Goal: Book appointment/travel/reservation

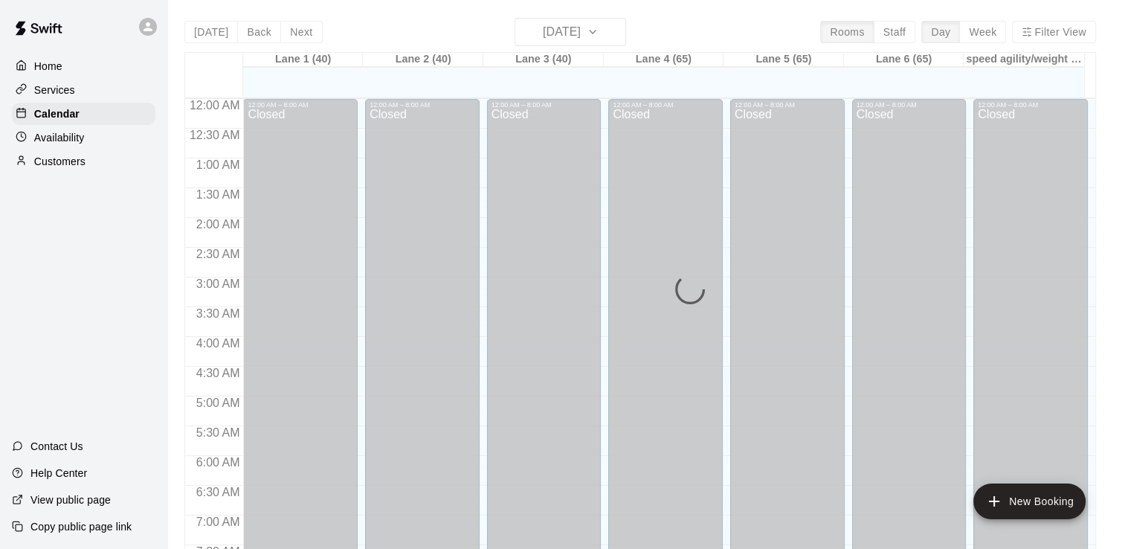
scroll to position [914, 0]
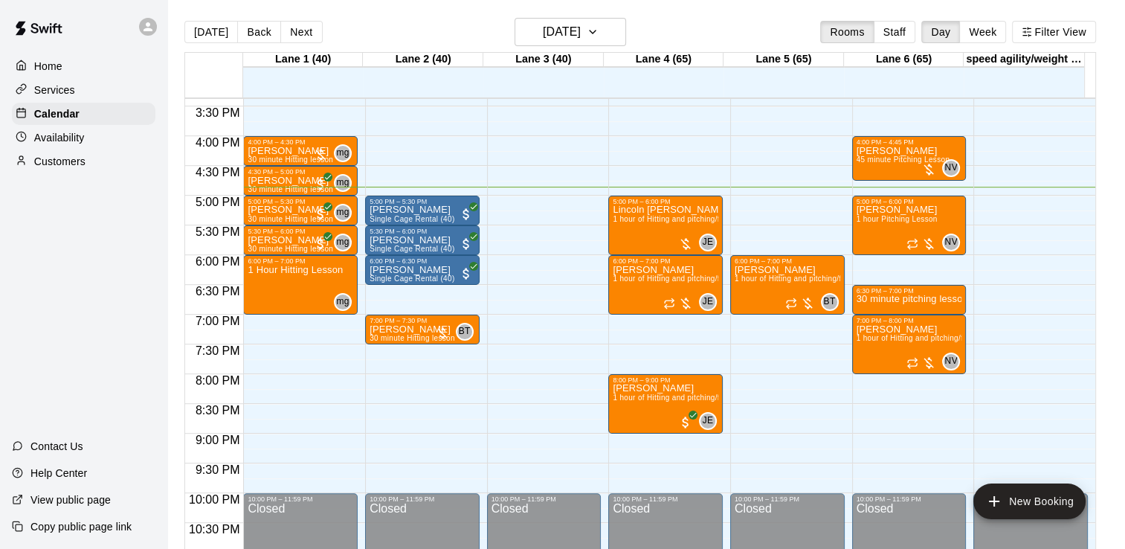
click at [905, 43] on div "[DATE] Back [DATE][DATE] Rooms Staff Day Week Filter View" at bounding box center [639, 35] width 911 height 34
click at [911, 36] on button "Staff" at bounding box center [895, 32] width 42 height 22
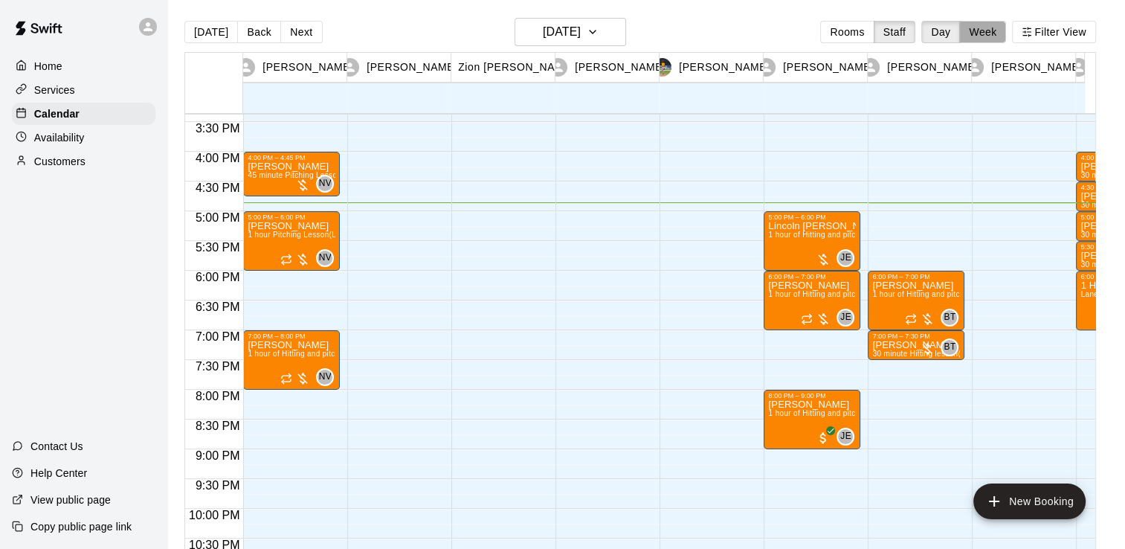
click at [1006, 40] on button "Week" at bounding box center [982, 32] width 47 height 22
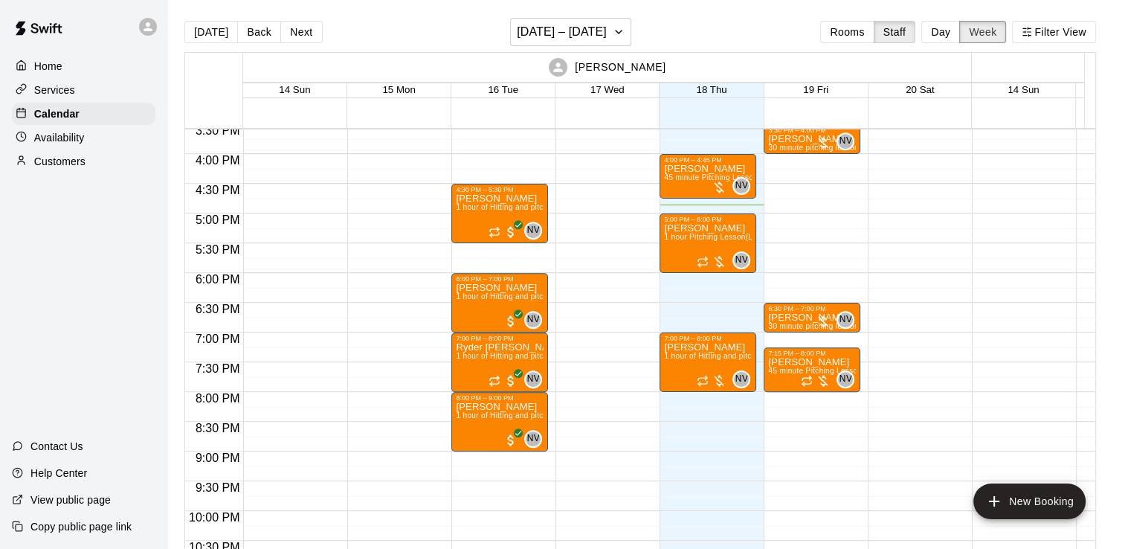
scroll to position [905, 0]
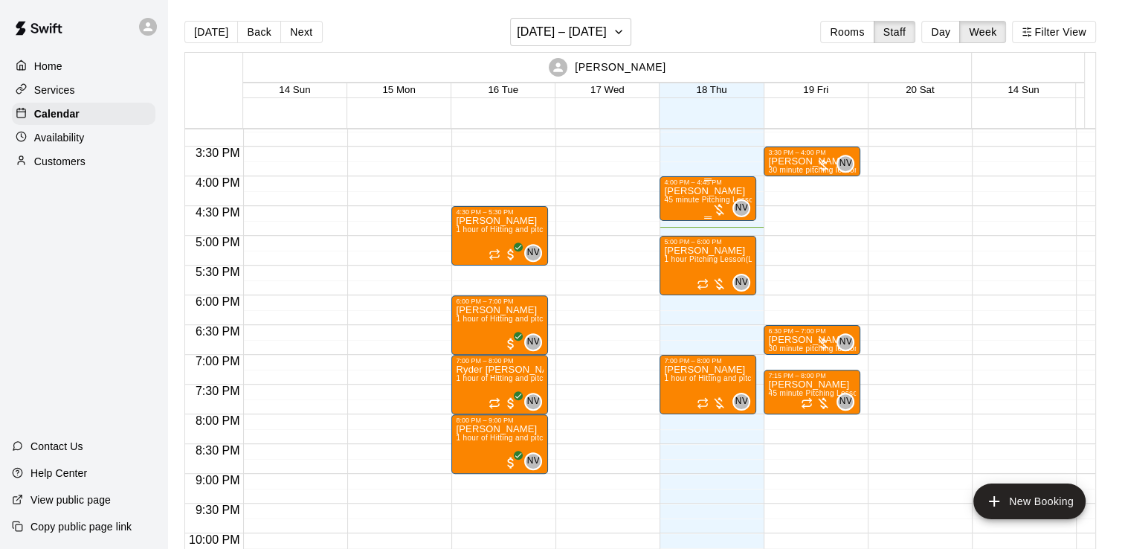
click at [720, 191] on p "[PERSON_NAME]" at bounding box center [708, 191] width 88 height 0
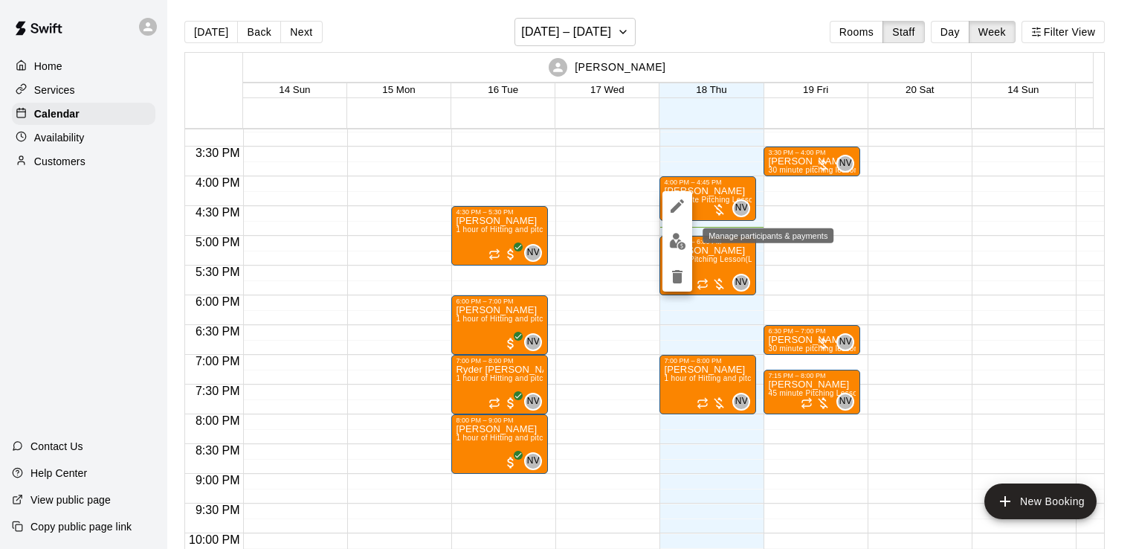
click at [678, 239] on img "edit" at bounding box center [677, 241] width 17 height 17
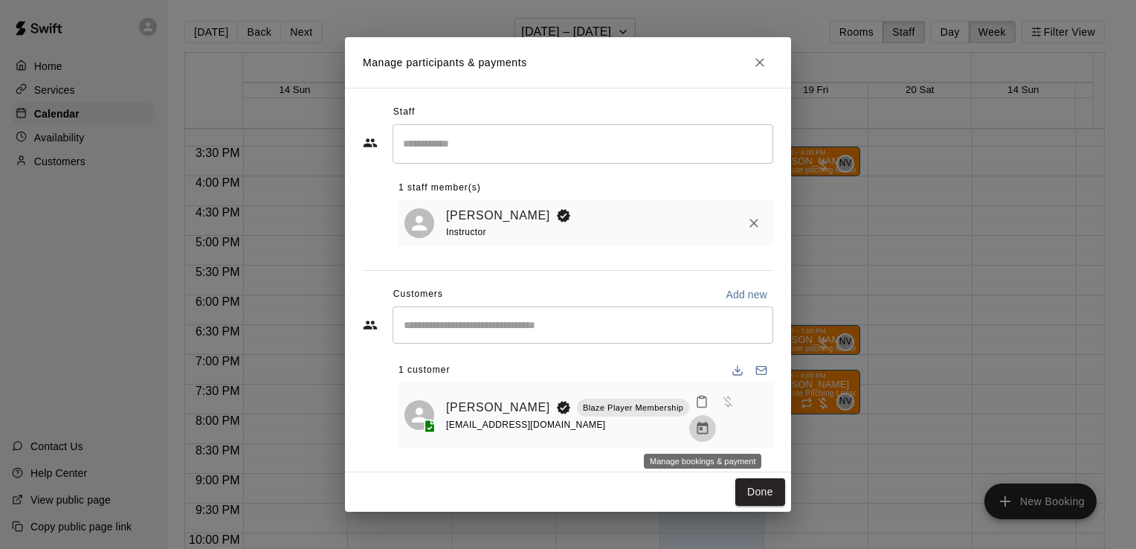
click at [707, 432] on icon "Manage bookings & payment" at bounding box center [702, 428] width 11 height 13
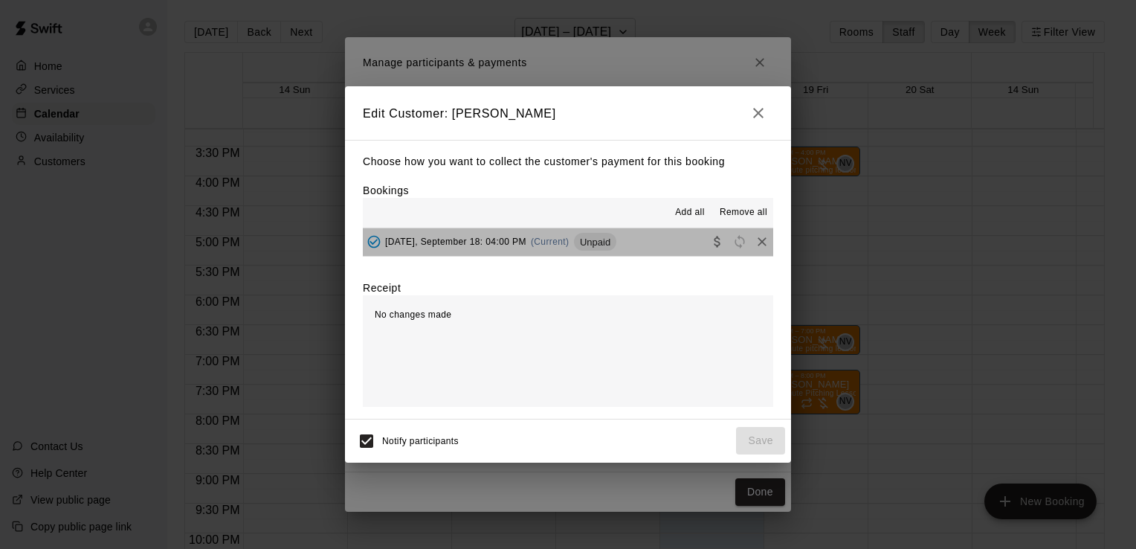
click at [673, 242] on button "[DATE], September 18: 04:00 PM (Current) Unpaid" at bounding box center [568, 242] width 410 height 28
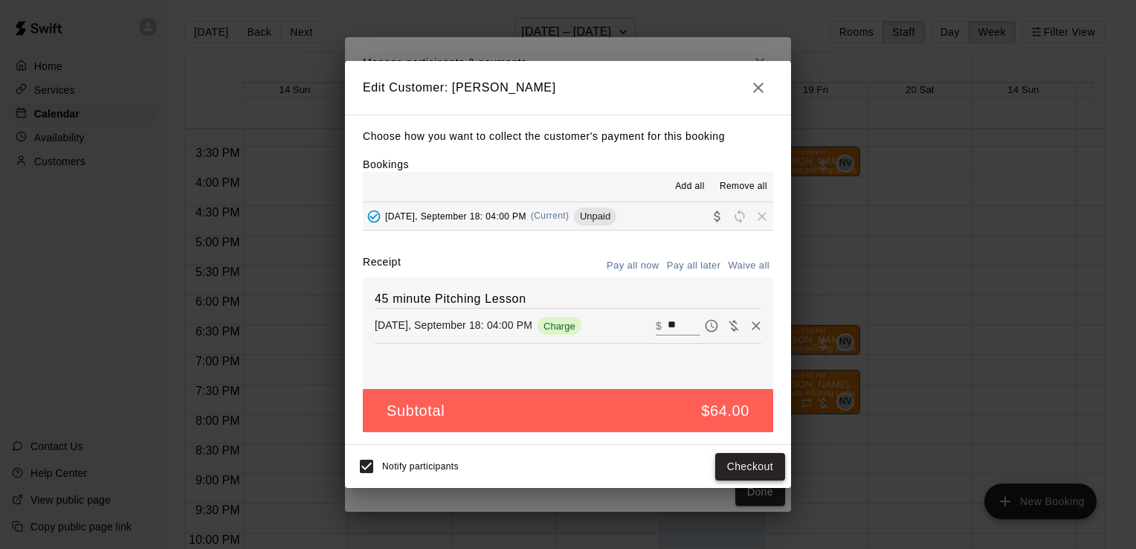
click at [746, 472] on button "Checkout" at bounding box center [750, 467] width 70 height 28
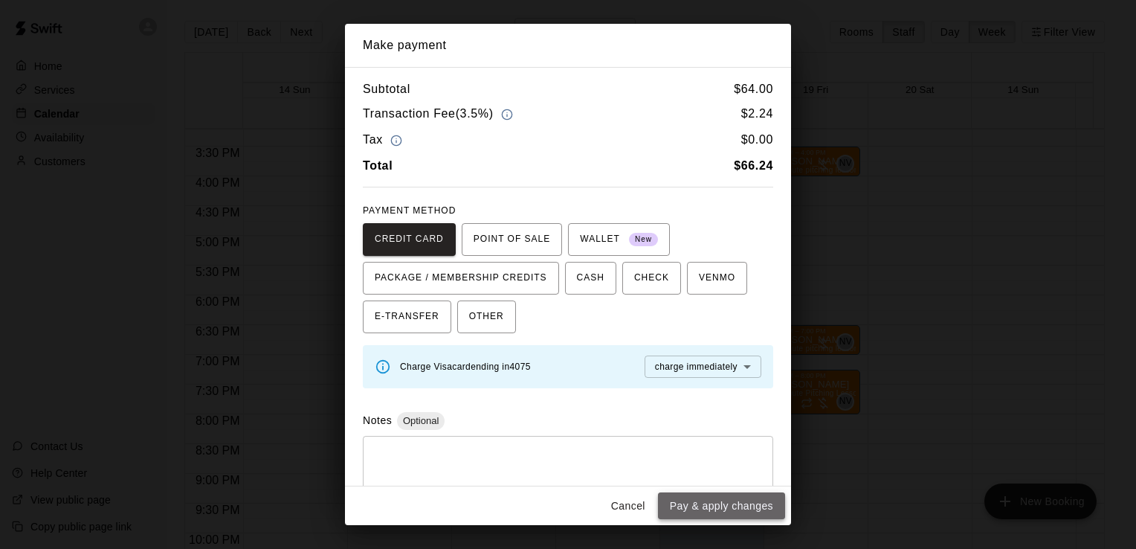
click at [746, 498] on button "Pay & apply changes" at bounding box center [721, 506] width 127 height 28
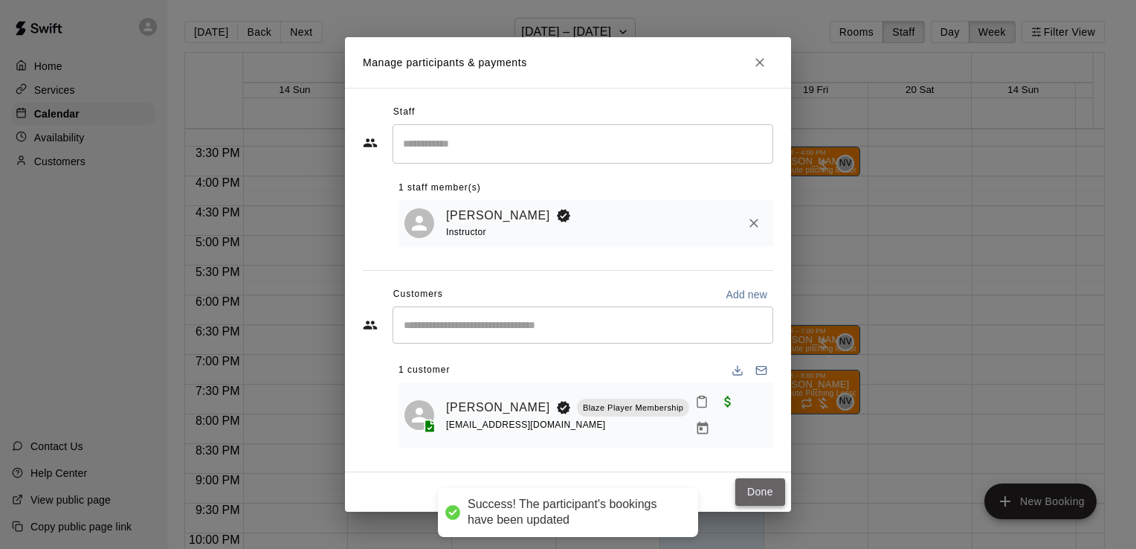
click at [752, 500] on button "Done" at bounding box center [760, 492] width 50 height 28
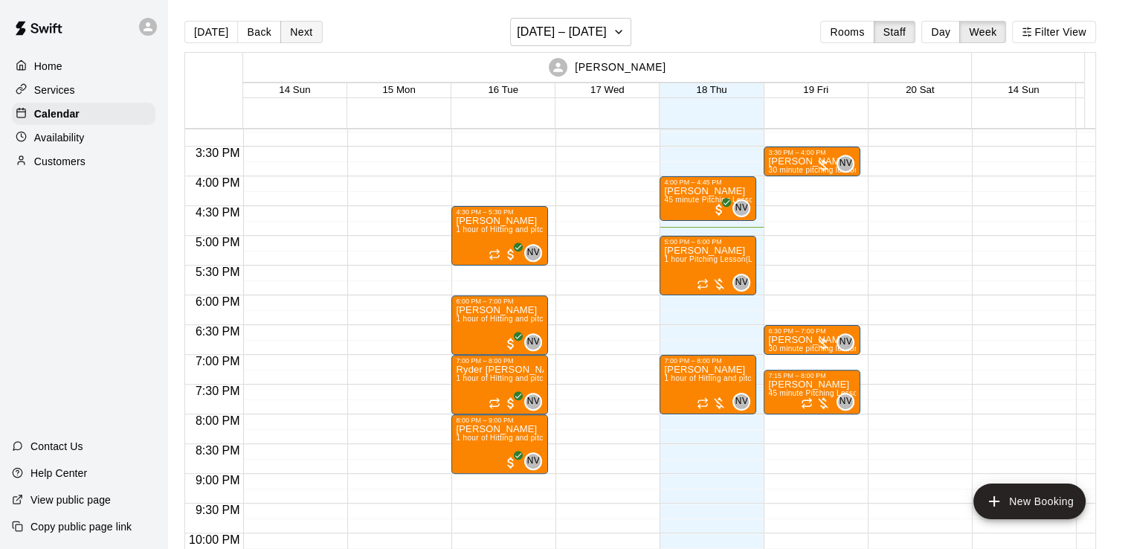
click at [300, 25] on button "Next" at bounding box center [301, 32] width 42 height 22
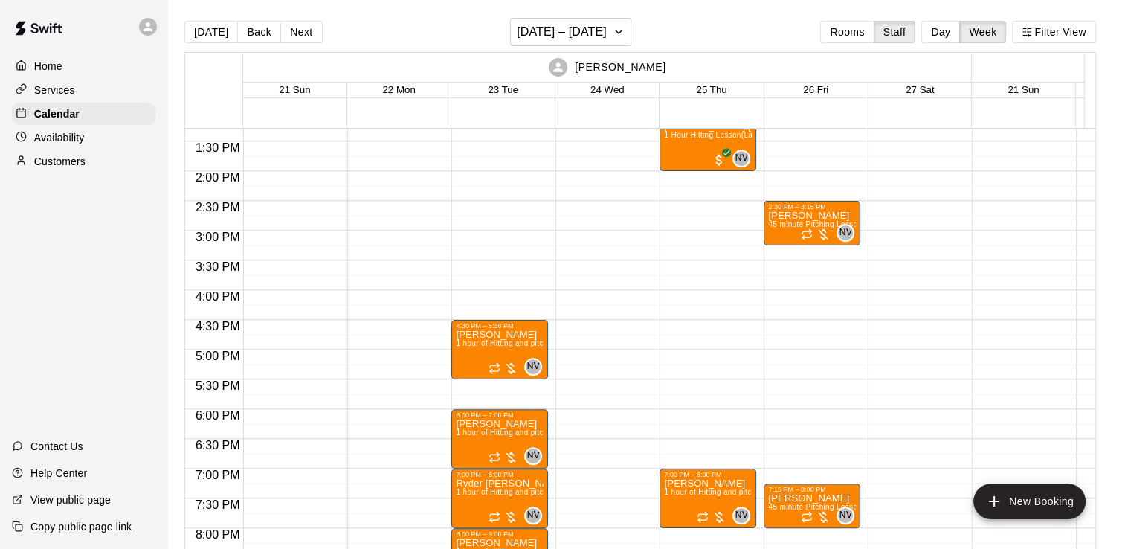
scroll to position [790, 0]
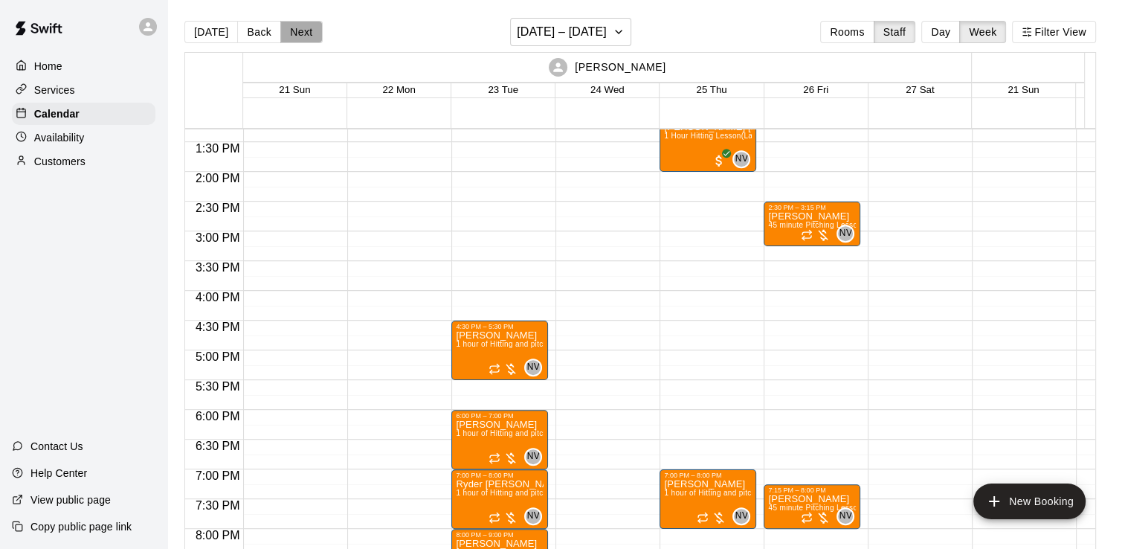
click at [305, 30] on button "Next" at bounding box center [301, 32] width 42 height 22
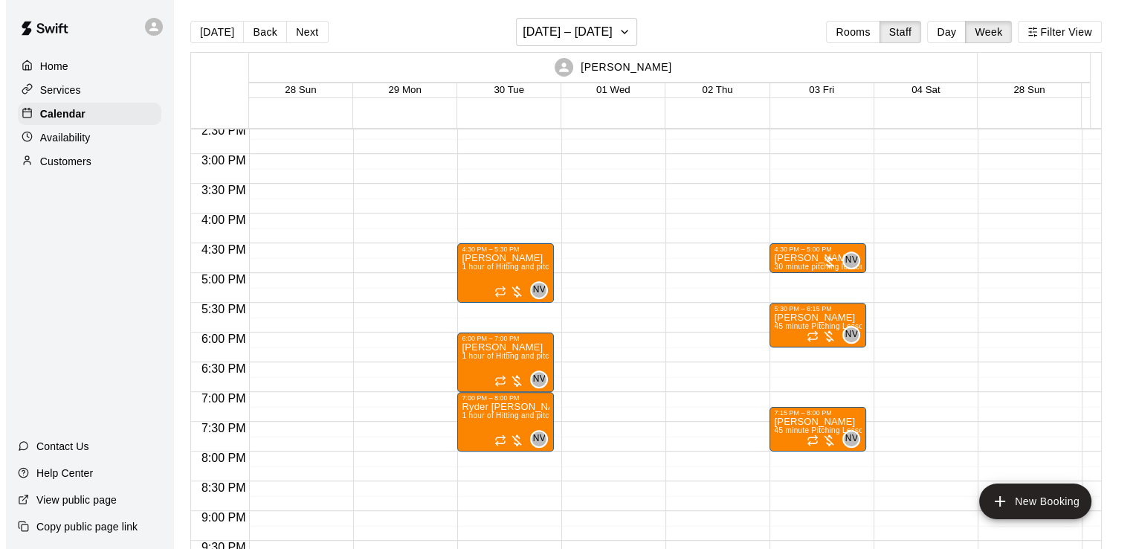
scroll to position [868, 0]
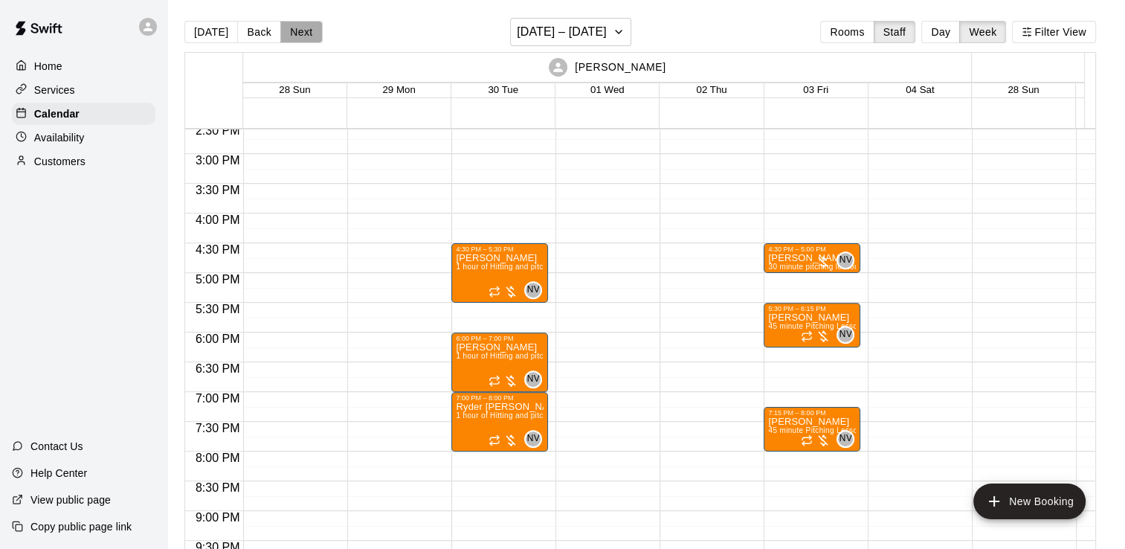
click at [301, 42] on button "Next" at bounding box center [301, 32] width 42 height 22
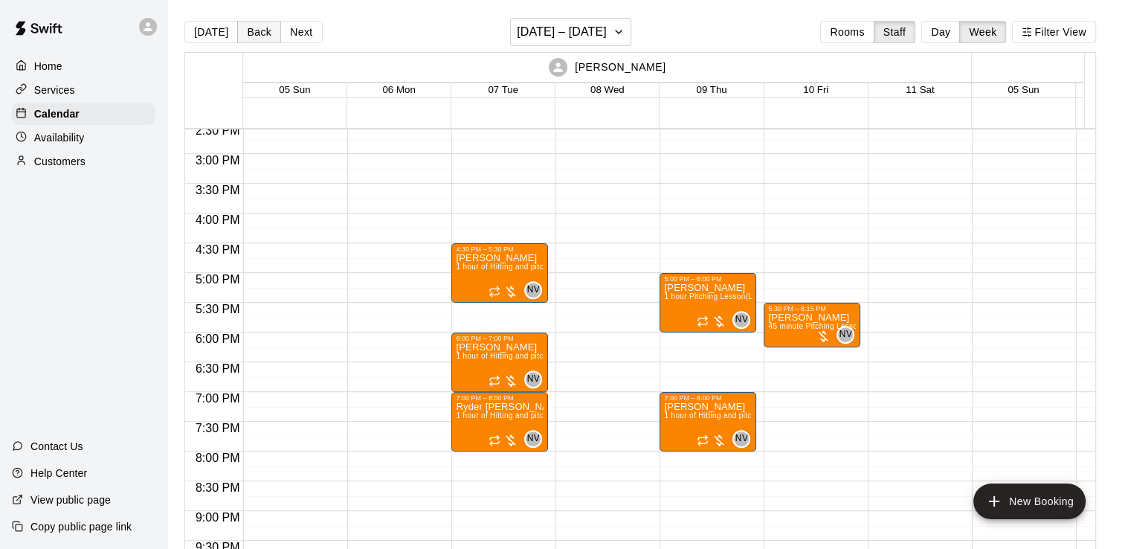
click at [250, 32] on button "Back" at bounding box center [259, 32] width 44 height 22
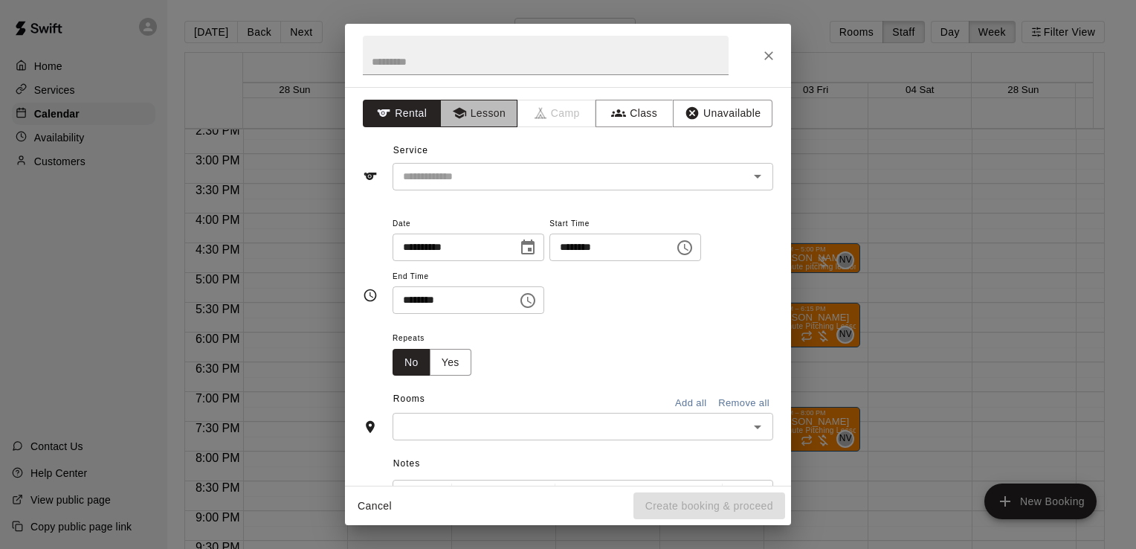
click at [500, 120] on button "Lesson" at bounding box center [479, 114] width 78 height 28
click at [510, 171] on input "text" at bounding box center [561, 176] width 328 height 19
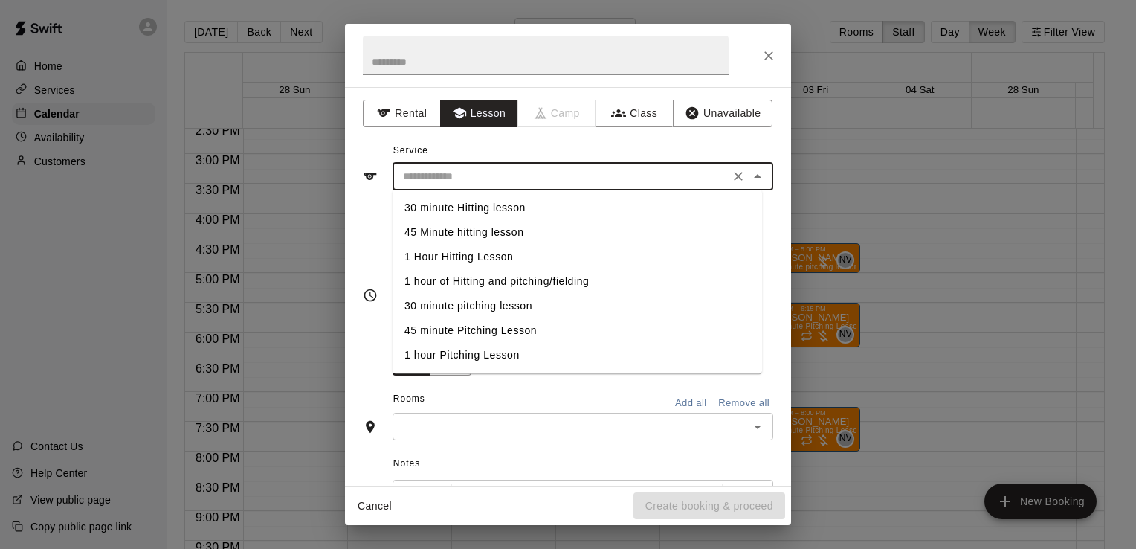
click at [501, 358] on li "1 hour Pitching Lesson" at bounding box center [577, 355] width 369 height 25
type input "**********"
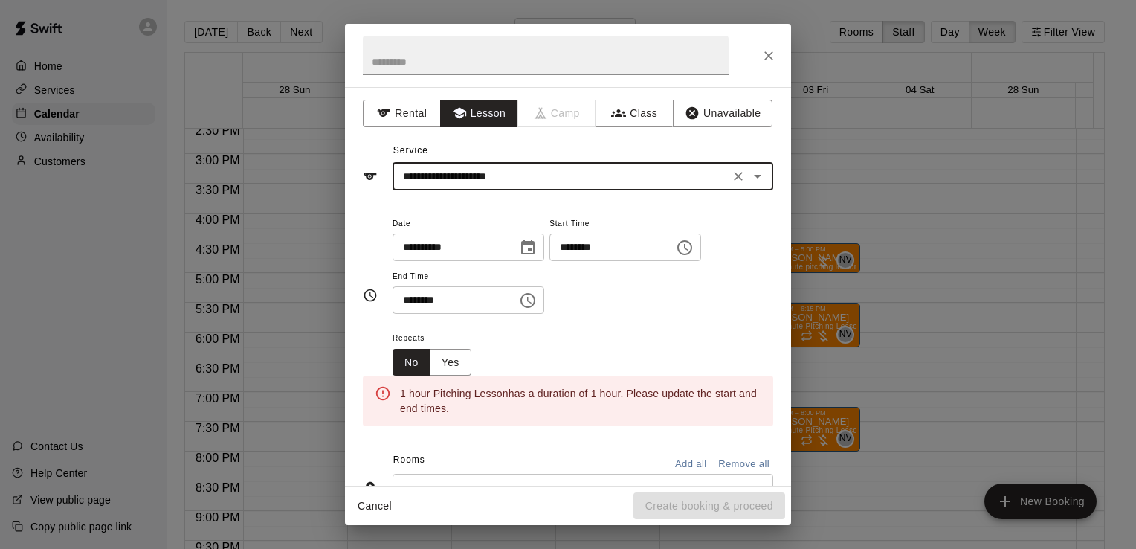
click at [535, 306] on icon "Choose time, selected time is 5:30 PM" at bounding box center [527, 300] width 15 height 15
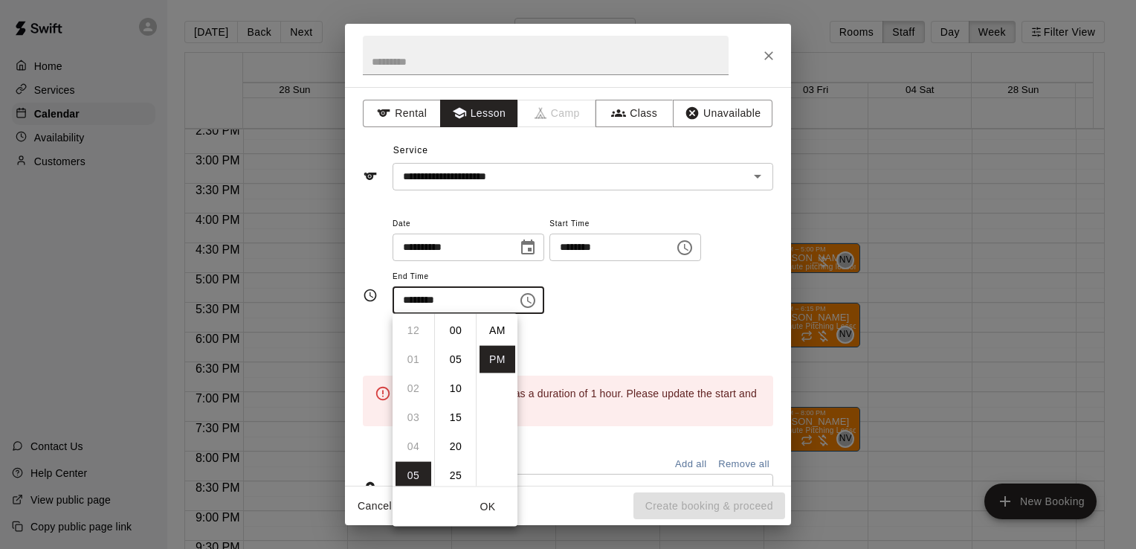
scroll to position [27, 0]
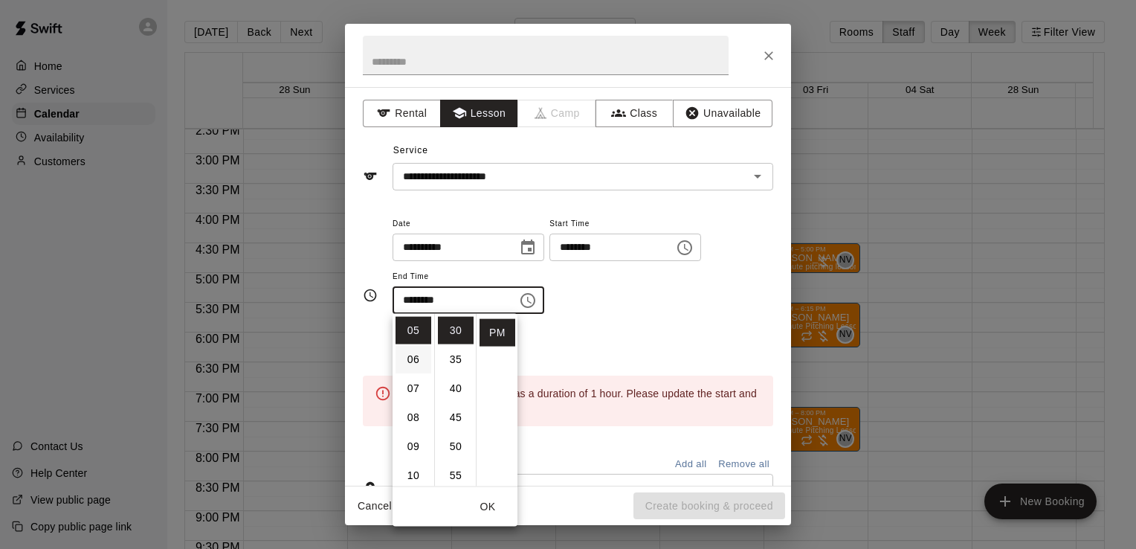
click at [419, 364] on li "06" at bounding box center [413, 360] width 36 height 28
click at [459, 329] on li "00" at bounding box center [456, 331] width 36 height 28
type input "********"
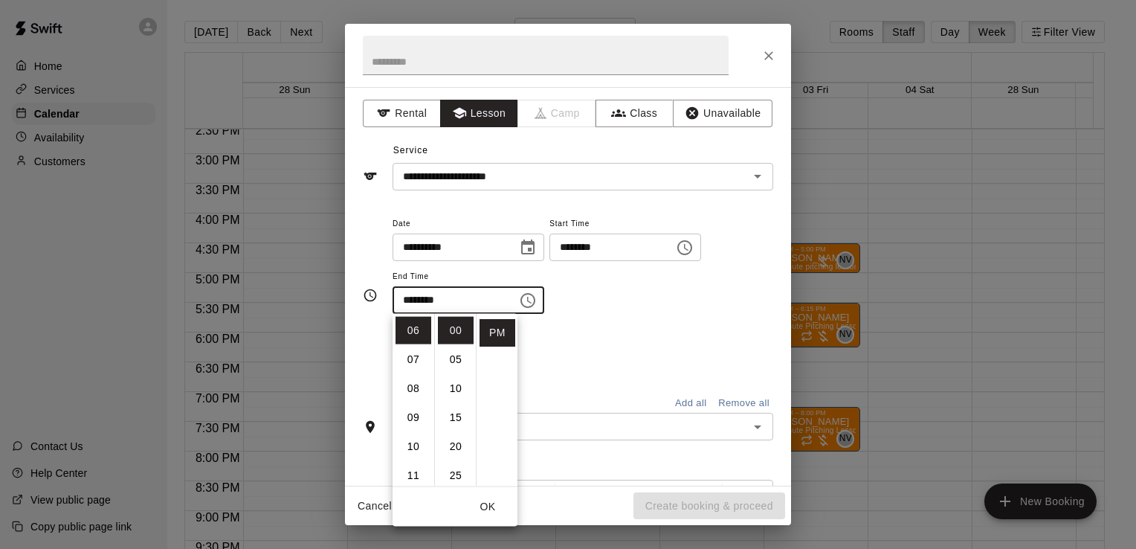
click at [584, 317] on div "**********" at bounding box center [583, 271] width 381 height 115
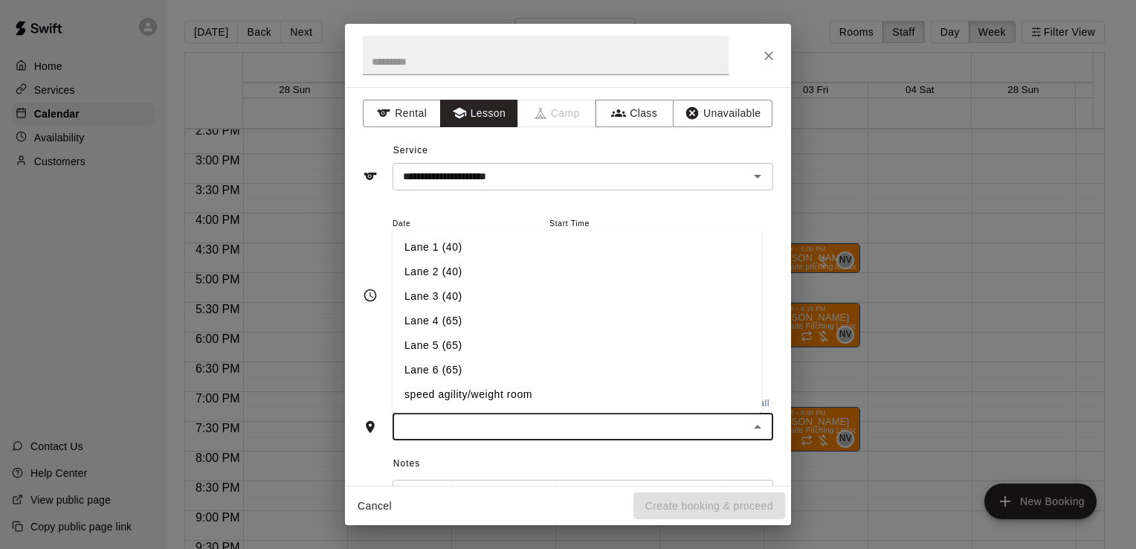
click at [654, 422] on input "text" at bounding box center [570, 426] width 347 height 19
click at [586, 370] on li "Lane 6 (65)" at bounding box center [577, 370] width 369 height 25
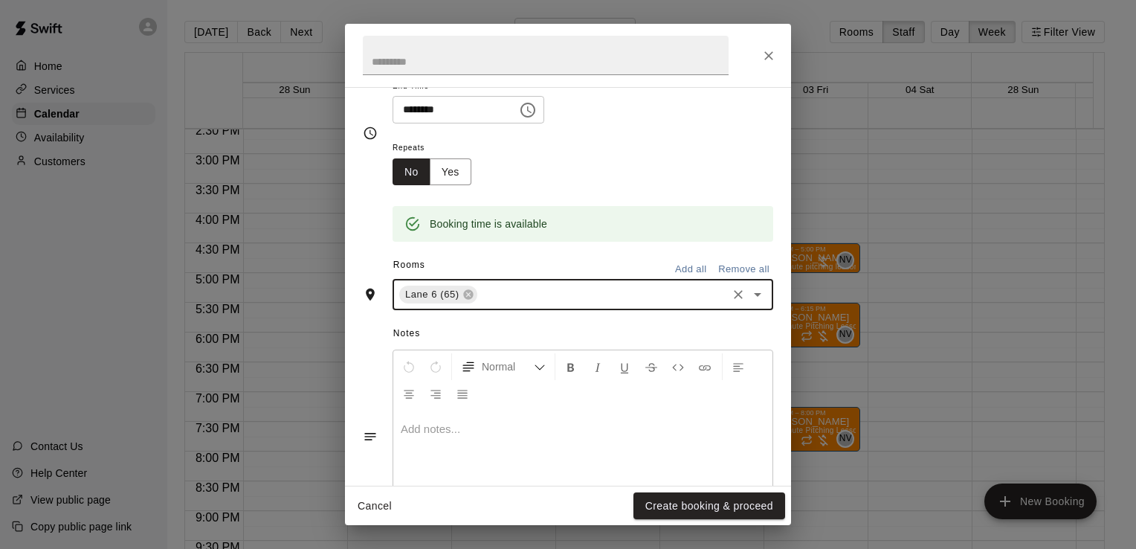
scroll to position [254, 0]
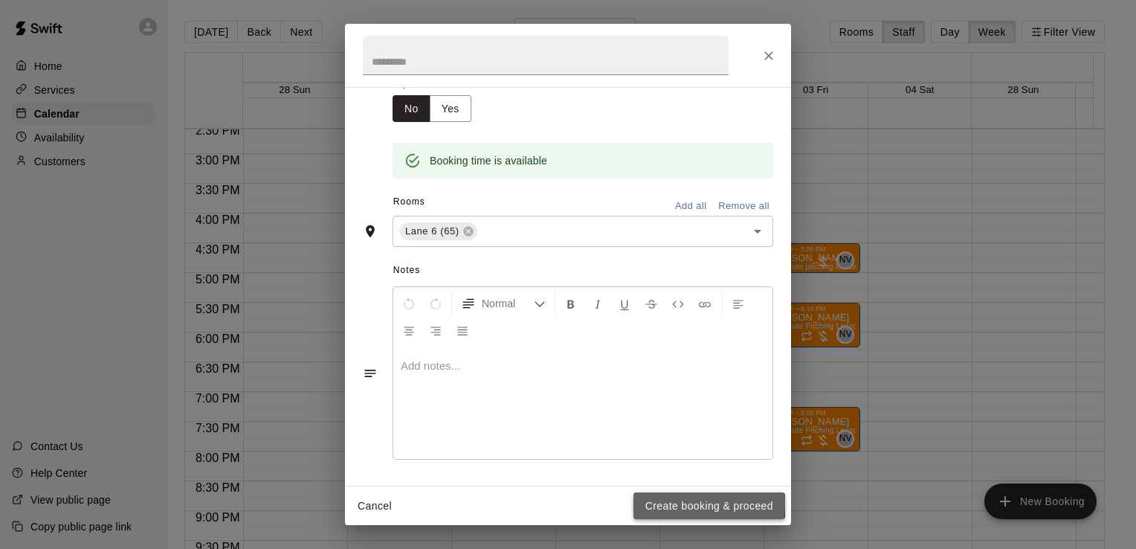
click at [643, 503] on button "Create booking & proceed" at bounding box center [709, 506] width 152 height 28
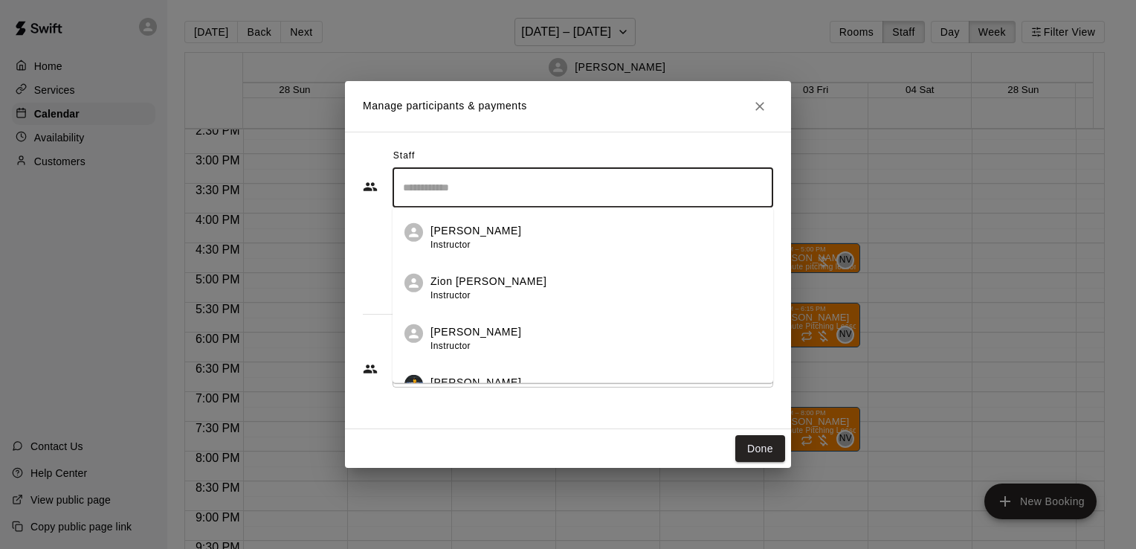
click at [565, 177] on input "Search staff" at bounding box center [582, 188] width 367 height 26
click at [574, 162] on div "Staff" at bounding box center [568, 156] width 410 height 24
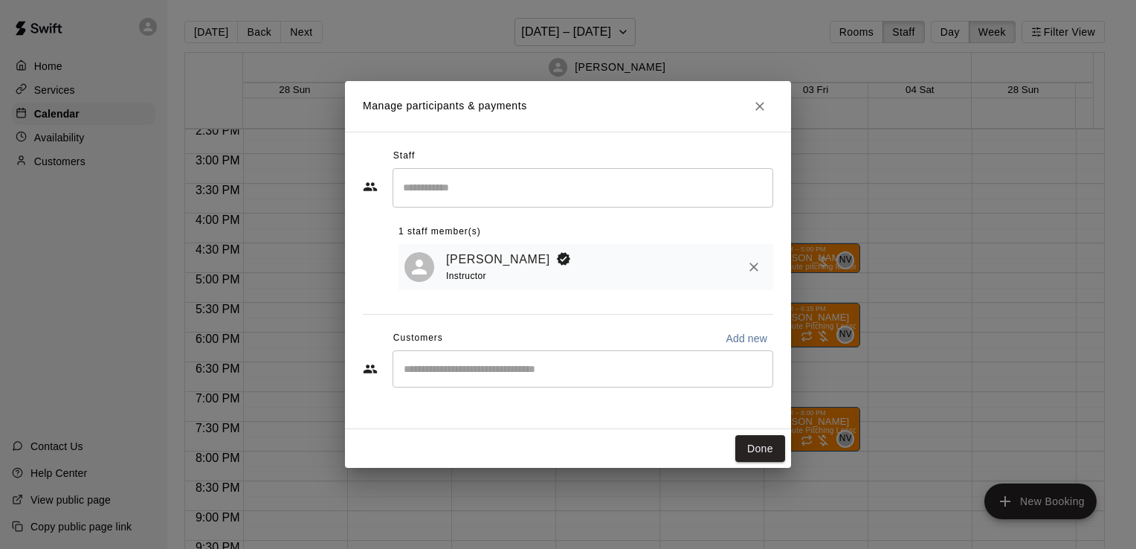
click at [549, 369] on input "Start typing to search customers..." at bounding box center [582, 368] width 367 height 15
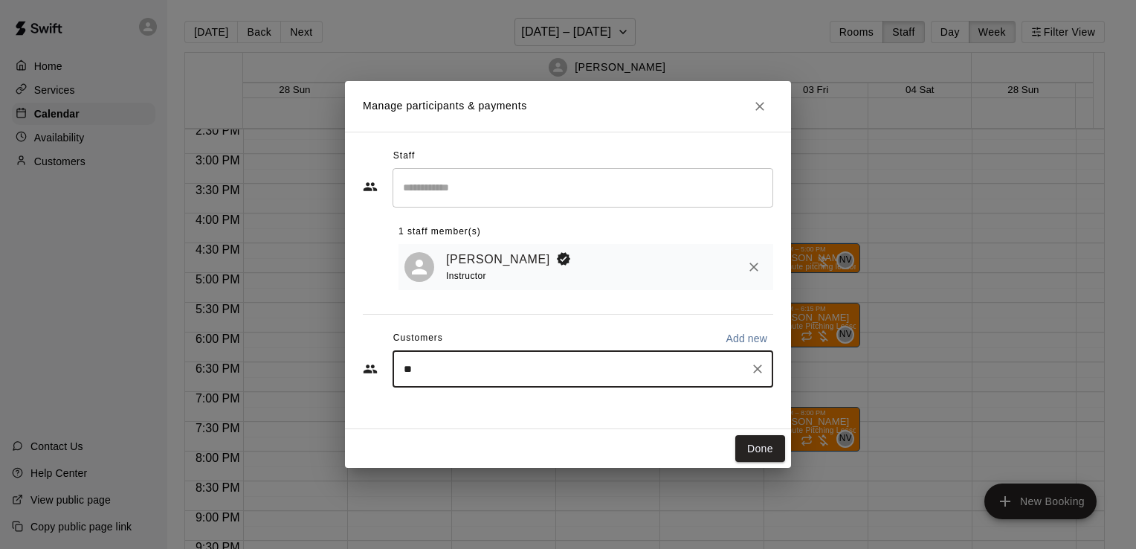
type input "***"
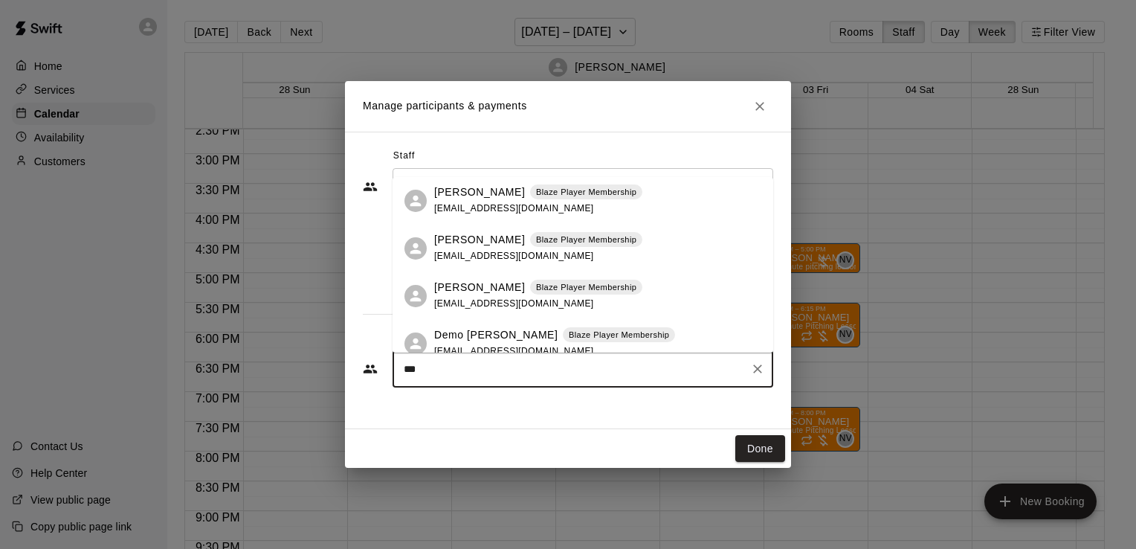
click at [543, 311] on div "[PERSON_NAME] Blaze Player Membership [EMAIL_ADDRESS][DOMAIN_NAME]" at bounding box center [538, 296] width 208 height 32
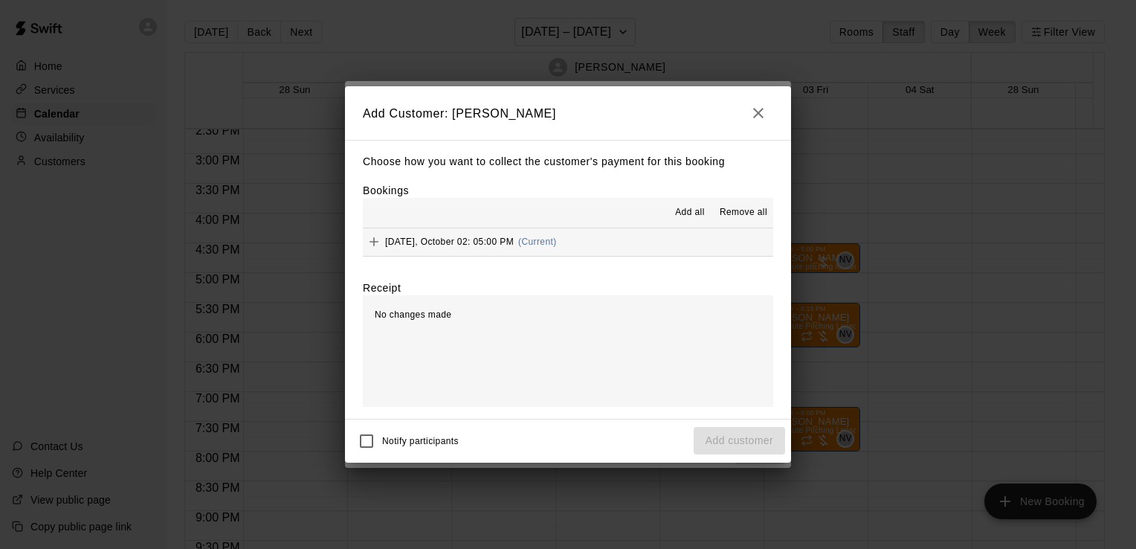
click at [698, 207] on span "Add all" at bounding box center [690, 212] width 30 height 15
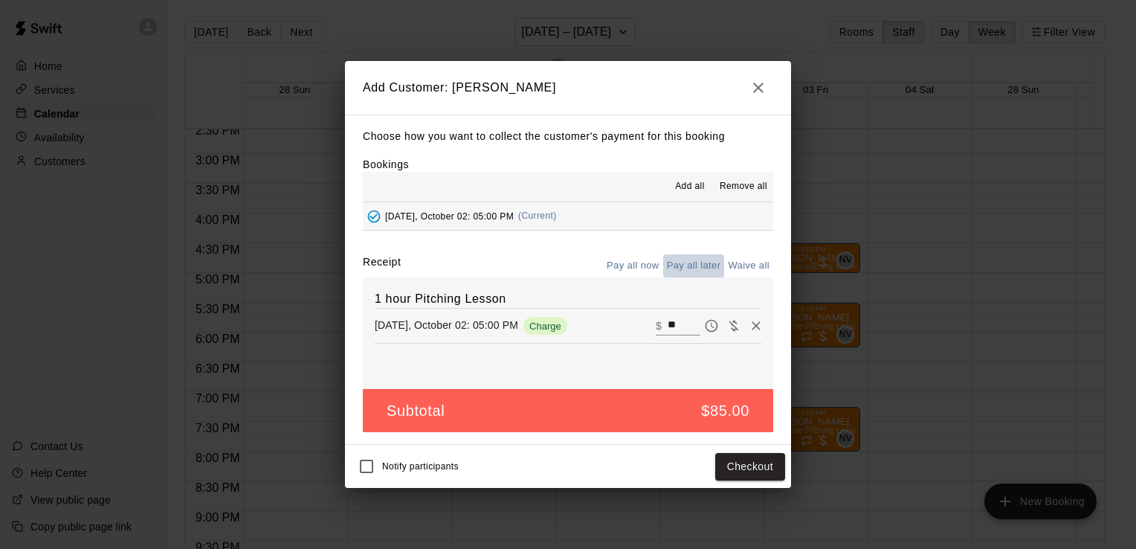
click at [700, 270] on button "Pay all later" at bounding box center [694, 265] width 62 height 23
click at [737, 460] on button "Add customer" at bounding box center [739, 467] width 91 height 28
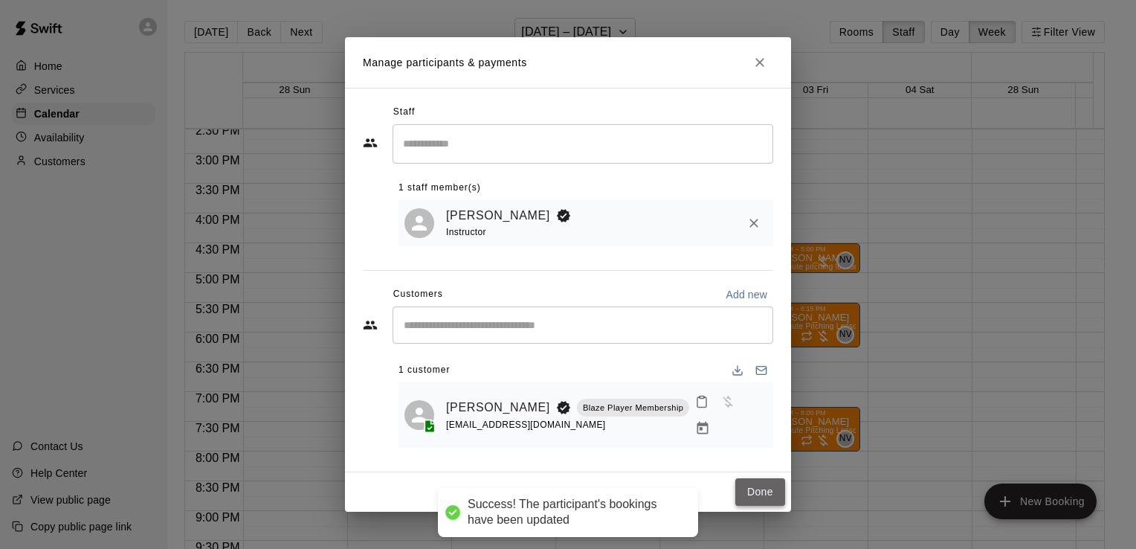
click at [754, 478] on button "Done" at bounding box center [760, 492] width 50 height 28
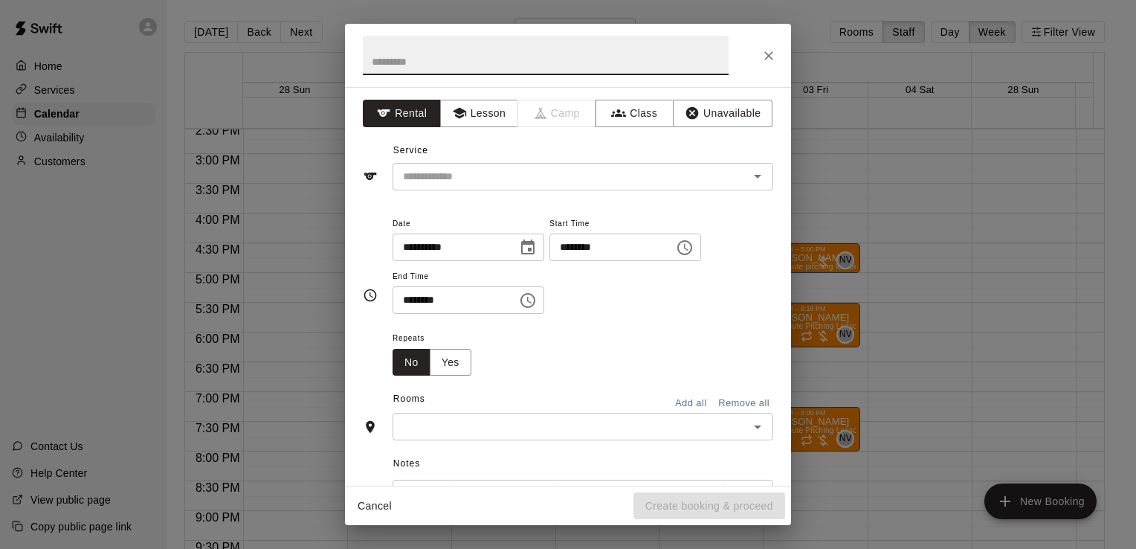
click at [537, 302] on icon "Choose time, selected time is 7:30 PM" at bounding box center [528, 300] width 18 height 18
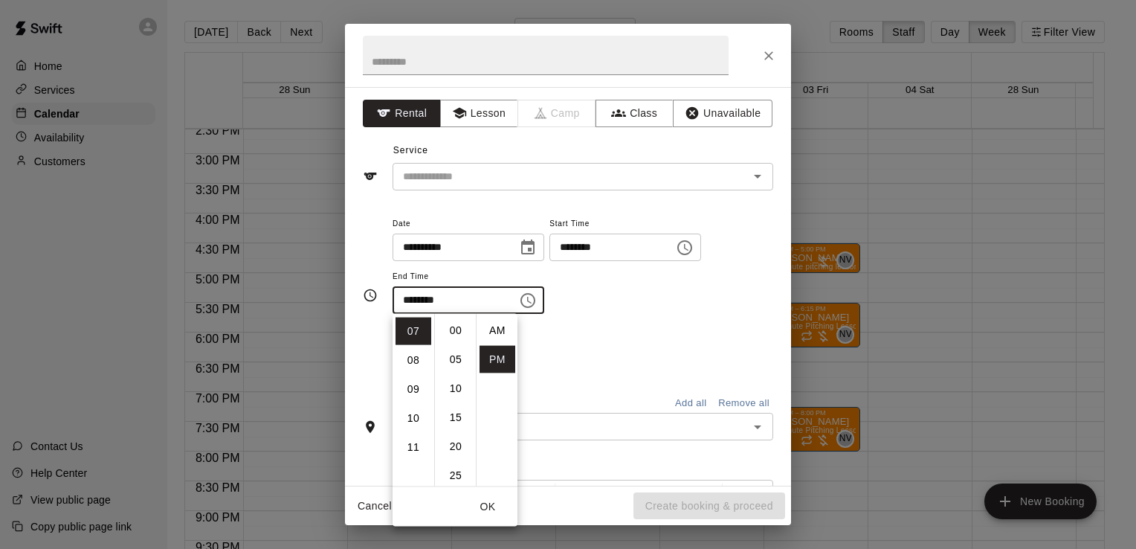
scroll to position [27, 0]
click at [416, 359] on li "08" at bounding box center [413, 360] width 36 height 28
click at [455, 332] on li "00" at bounding box center [456, 331] width 36 height 28
type input "********"
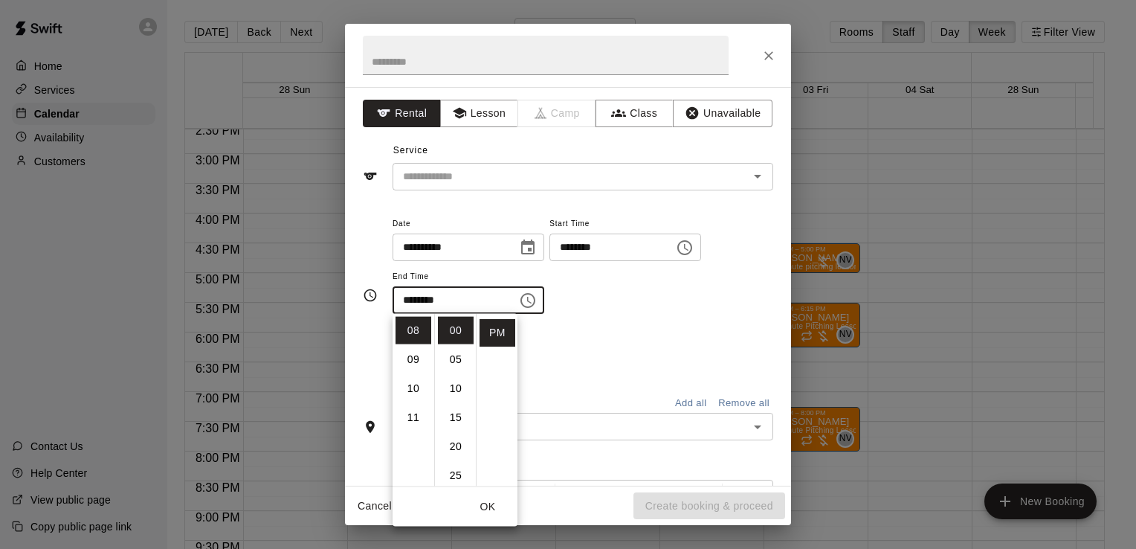
click at [614, 340] on div "Repeats No Yes" at bounding box center [583, 352] width 381 height 47
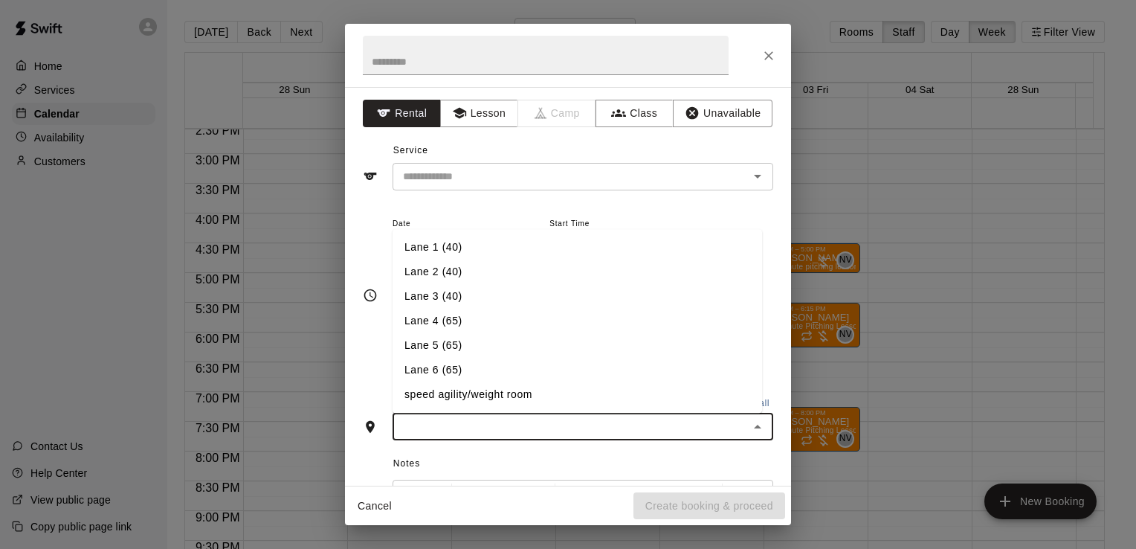
click at [663, 430] on input "text" at bounding box center [570, 426] width 347 height 19
click at [640, 378] on li "Lane 6 (65)" at bounding box center [577, 370] width 369 height 25
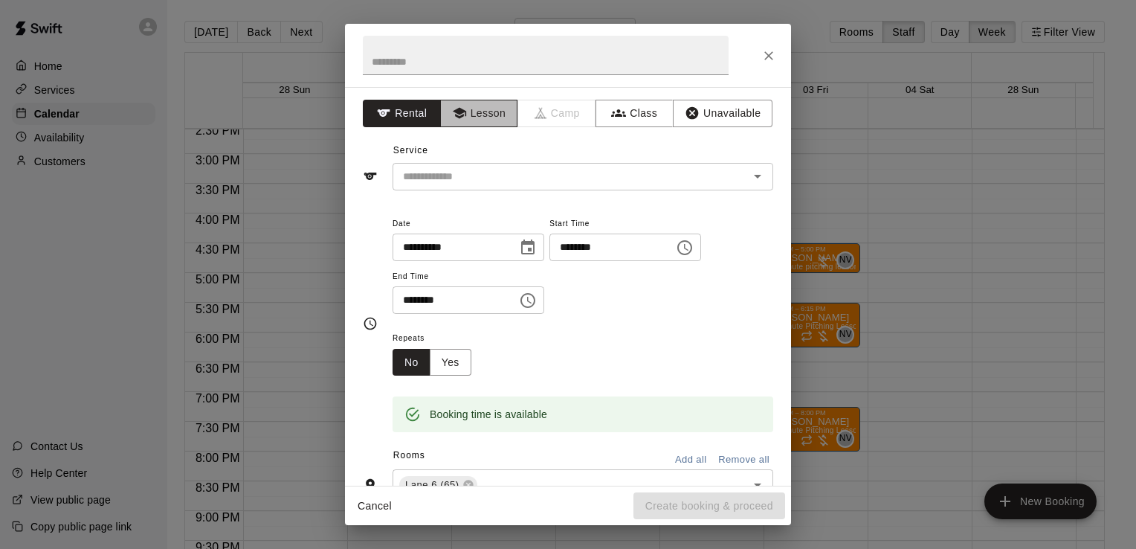
click at [473, 120] on button "Lesson" at bounding box center [479, 114] width 78 height 28
click at [495, 171] on input "text" at bounding box center [561, 176] width 328 height 19
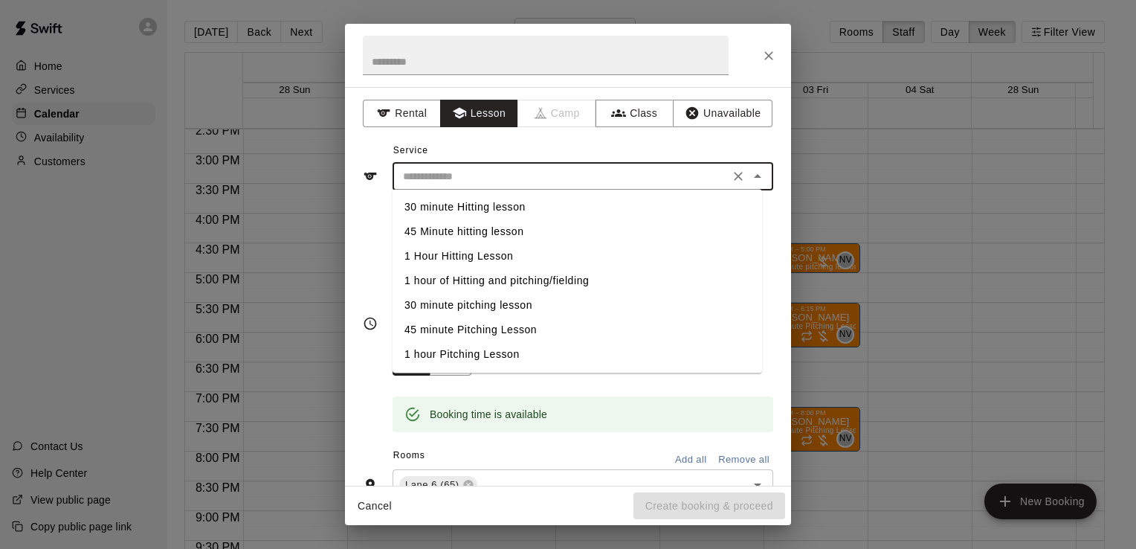
click at [503, 279] on li "1 hour of Hitting and pitching/fielding" at bounding box center [577, 280] width 369 height 25
type input "**********"
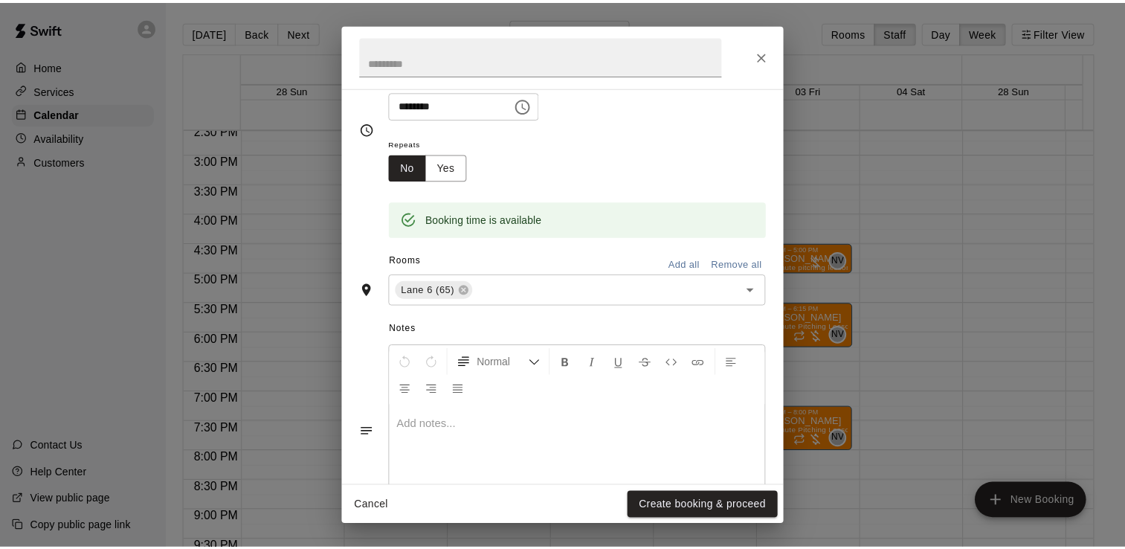
scroll to position [213, 0]
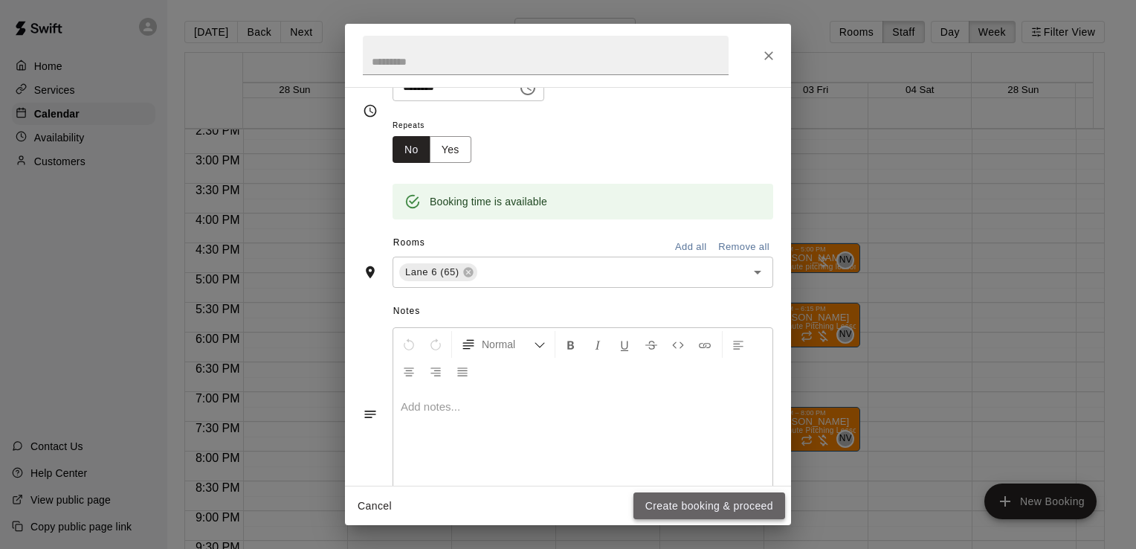
click at [753, 512] on button "Create booking & proceed" at bounding box center [709, 506] width 152 height 28
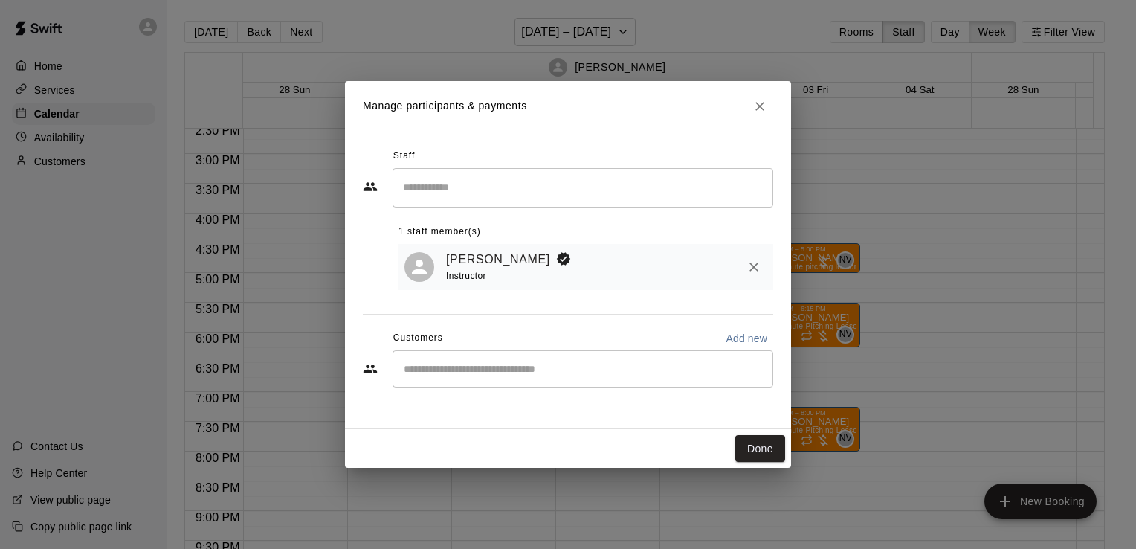
click at [643, 384] on div "​" at bounding box center [583, 368] width 381 height 37
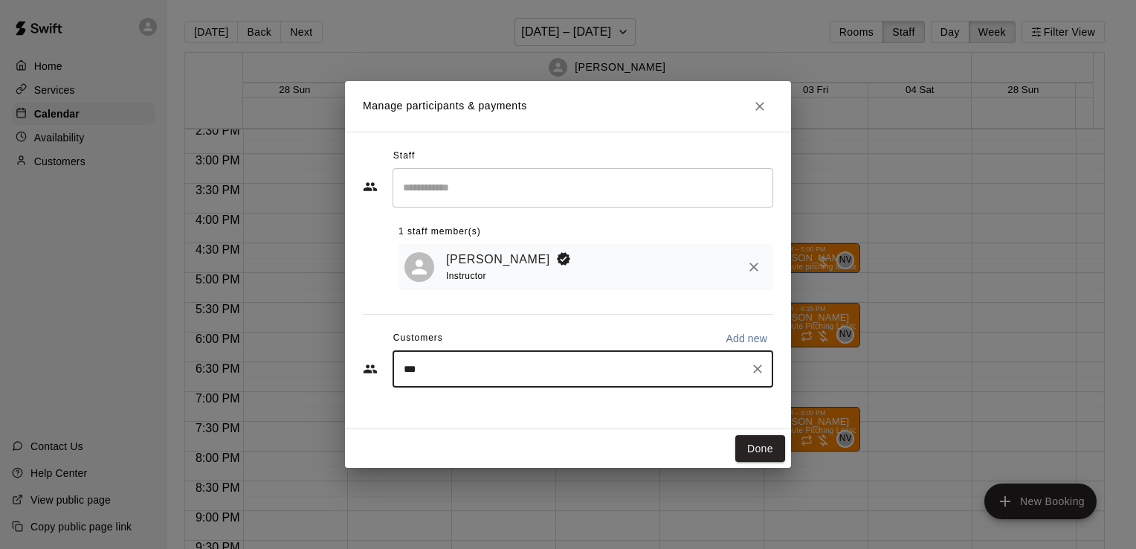
type input "****"
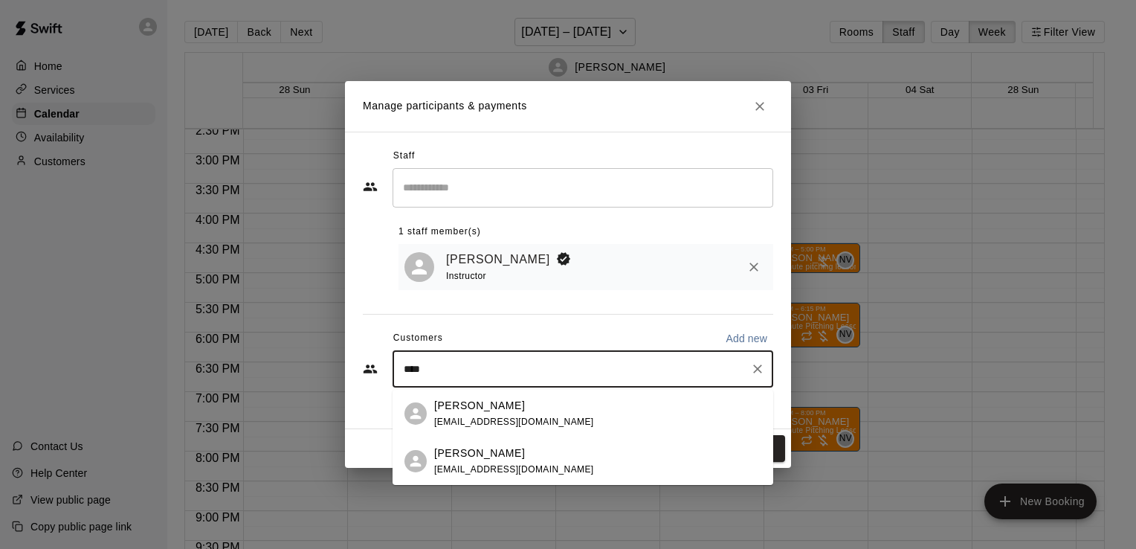
click at [605, 450] on div "[PERSON_NAME] [EMAIL_ADDRESS][DOMAIN_NAME]" at bounding box center [597, 461] width 327 height 32
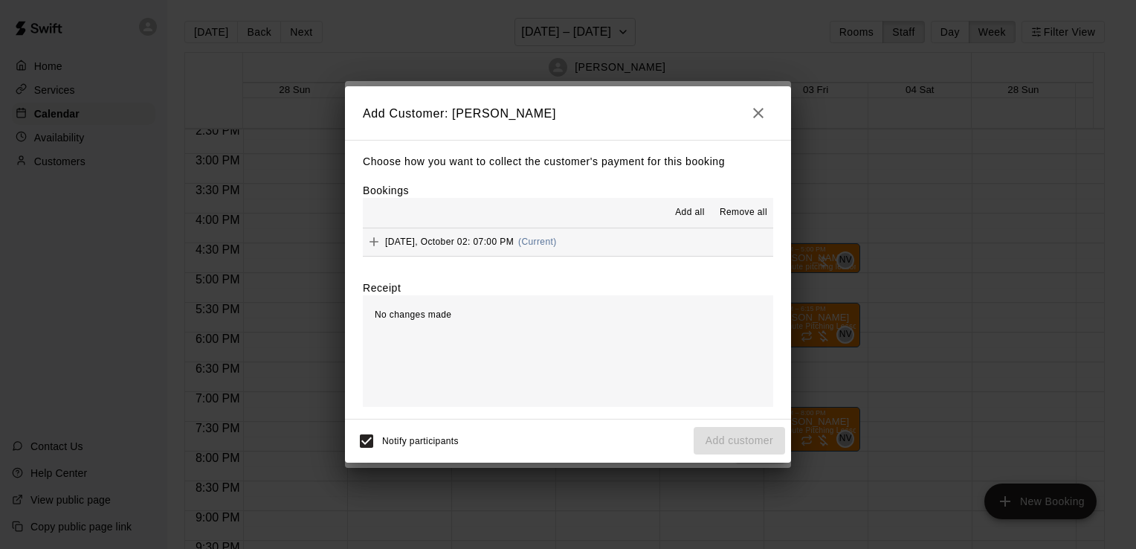
click at [687, 211] on span "Add all" at bounding box center [690, 212] width 30 height 15
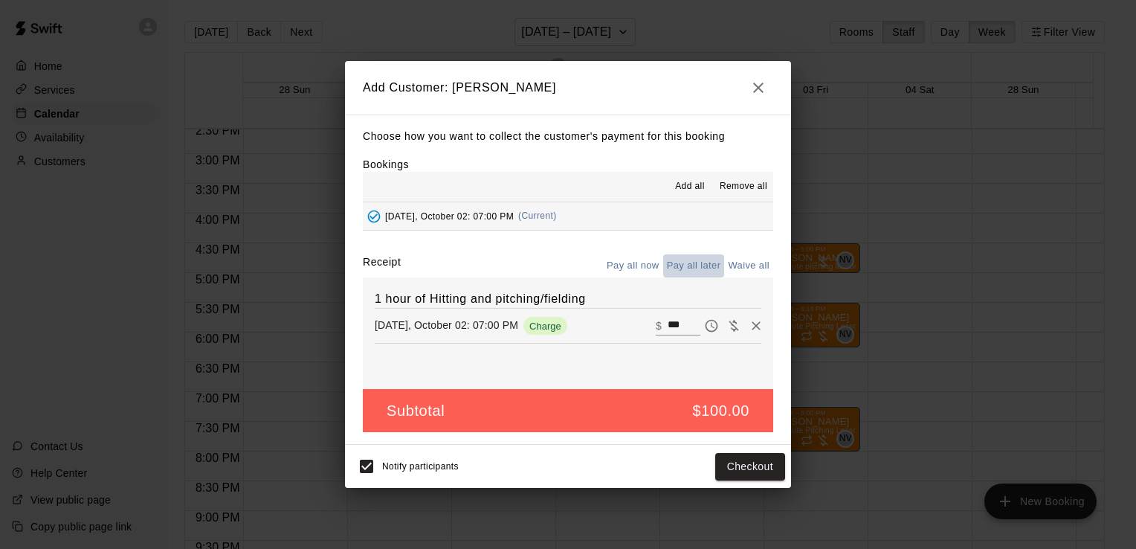
click at [682, 267] on button "Pay all later" at bounding box center [694, 265] width 62 height 23
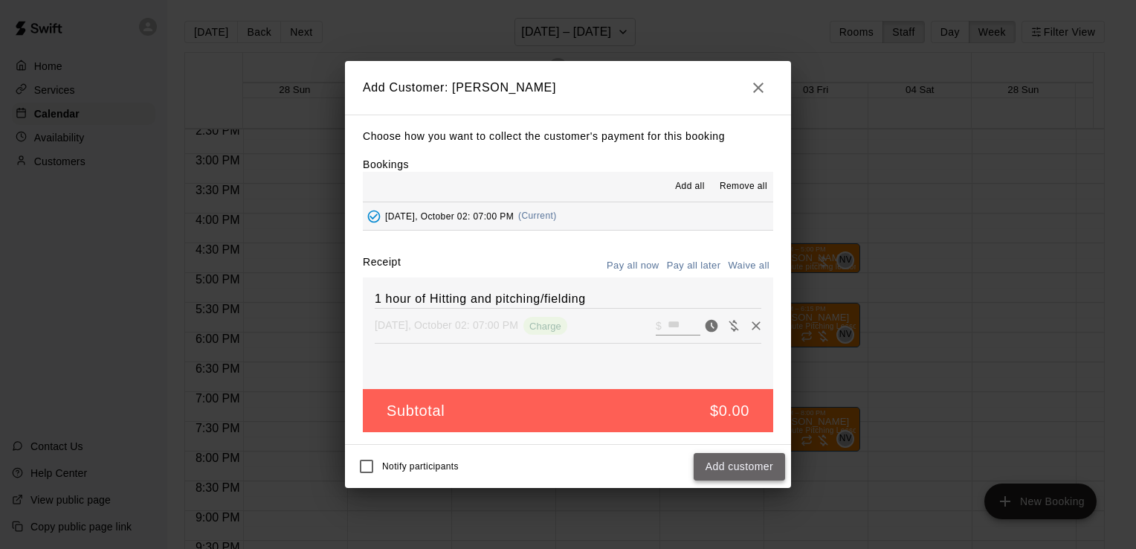
click at [714, 471] on button "Add customer" at bounding box center [739, 467] width 91 height 28
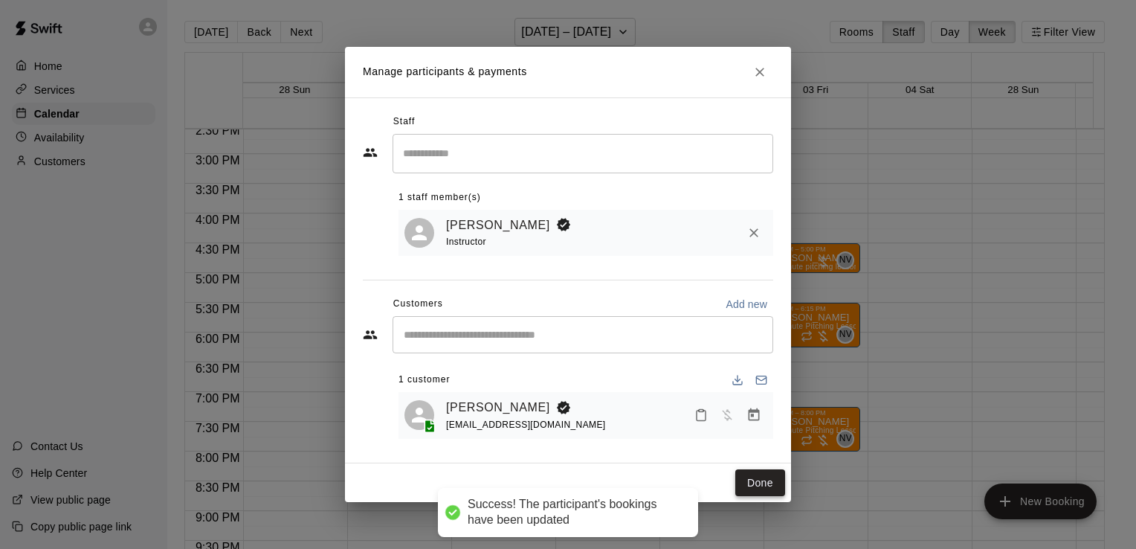
click at [753, 473] on button "Done" at bounding box center [760, 483] width 50 height 28
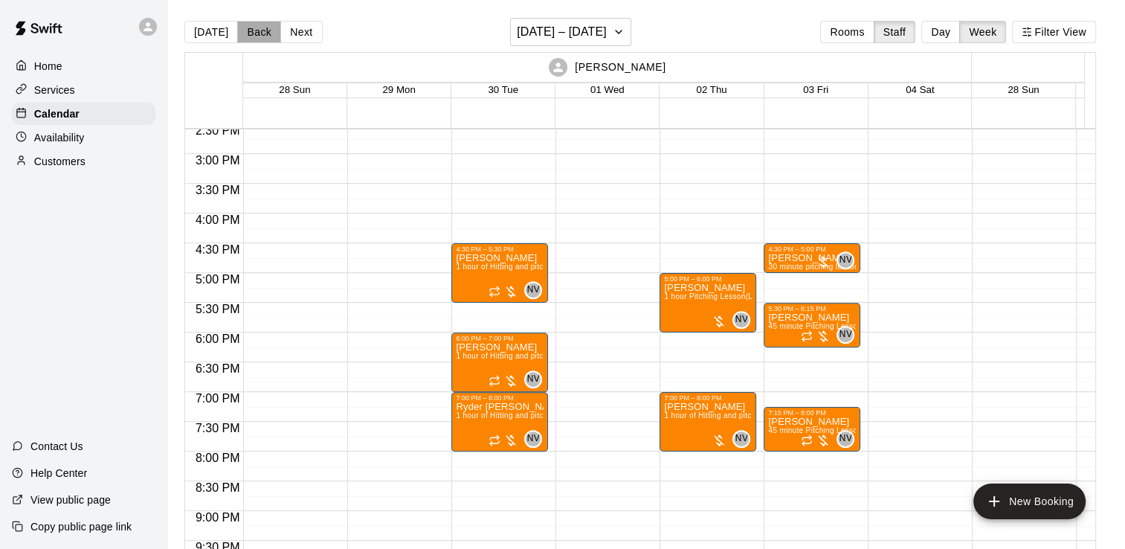
click at [256, 33] on button "Back" at bounding box center [259, 32] width 44 height 22
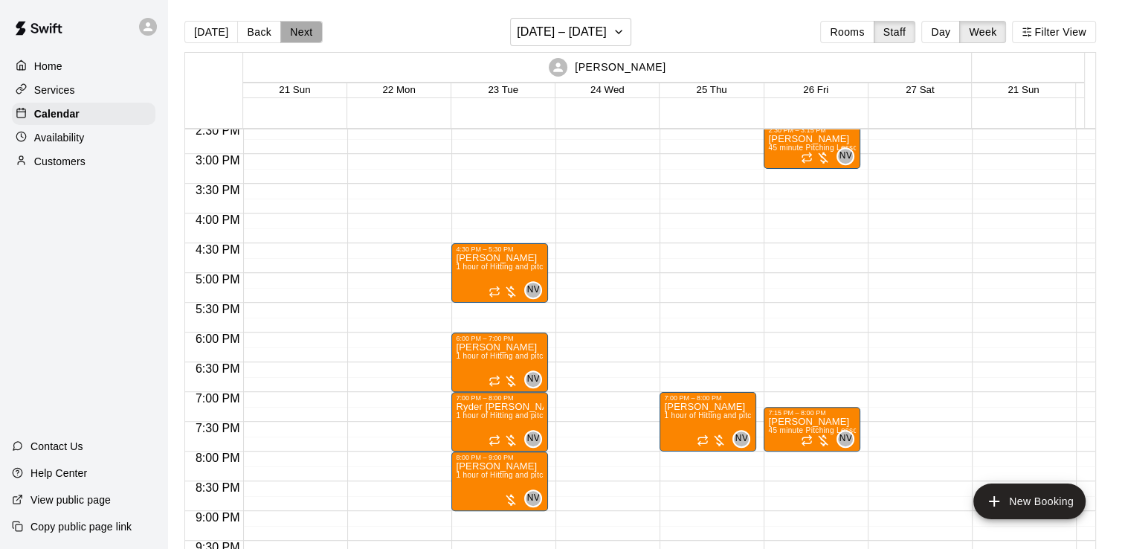
click at [297, 33] on button "Next" at bounding box center [301, 32] width 42 height 22
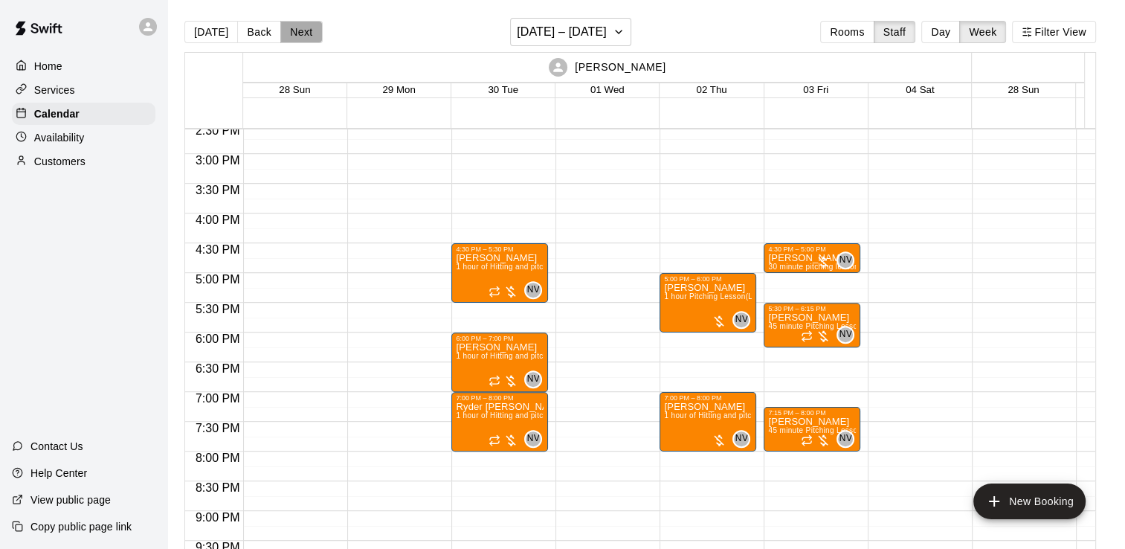
click at [297, 33] on button "Next" at bounding box center [301, 32] width 42 height 22
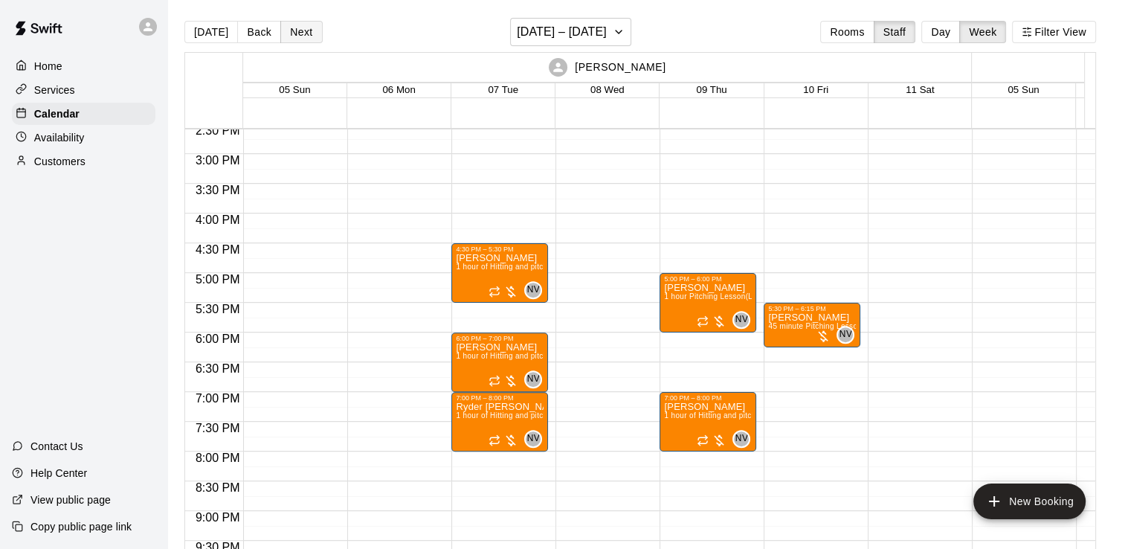
click at [297, 33] on button "Next" at bounding box center [301, 32] width 42 height 22
click at [268, 37] on button "Back" at bounding box center [259, 32] width 44 height 22
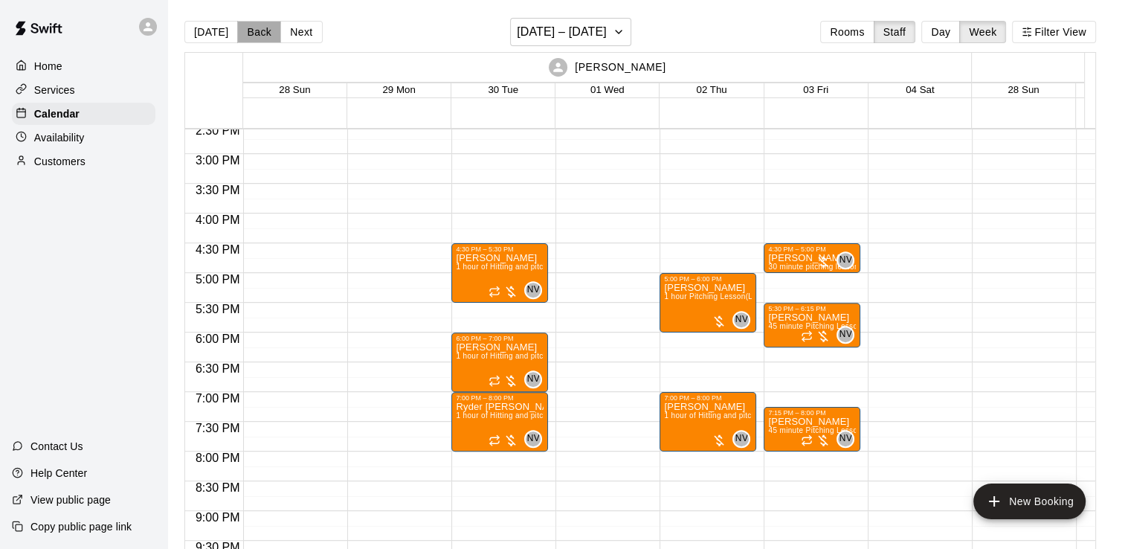
click at [268, 37] on button "Back" at bounding box center [259, 32] width 44 height 22
